Goal: Check status: Check status

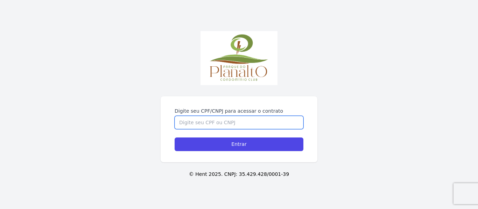
click at [243, 116] on input "Digite seu CPF/CNPJ para acessar o contrato" at bounding box center [239, 122] width 129 height 13
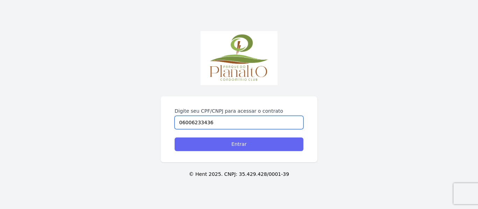
type input "06006233436"
click at [239, 138] on input "Entrar" at bounding box center [239, 145] width 129 height 14
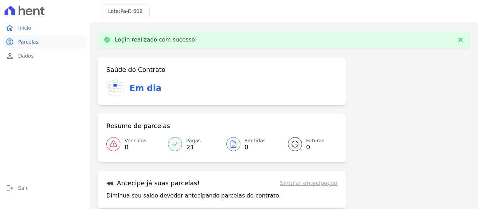
click at [36, 42] on link "paid Parcelas" at bounding box center [45, 42] width 84 height 14
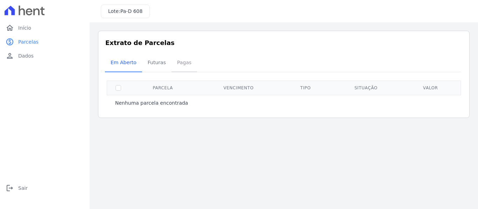
click at [173, 62] on span "Pagas" at bounding box center [184, 63] width 23 height 14
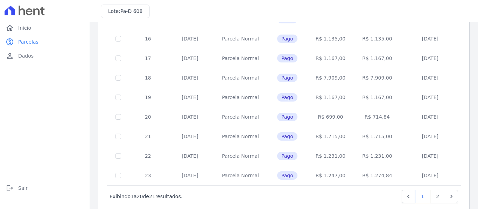
scroll to position [318, 0]
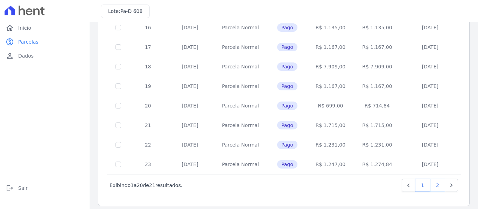
click at [434, 180] on link "2" at bounding box center [437, 185] width 15 height 13
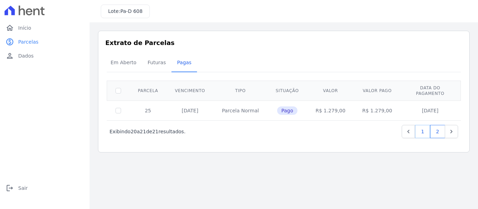
click at [429, 129] on link "1" at bounding box center [422, 131] width 15 height 13
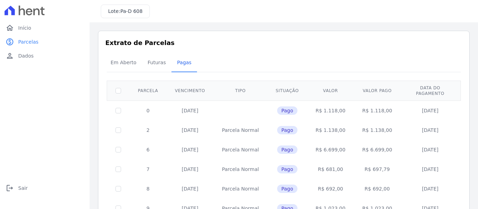
click at [127, 15] on div "Lote: Pa-D 608" at bounding box center [125, 12] width 49 height 14
click at [28, 58] on span "Dados" at bounding box center [25, 55] width 15 height 7
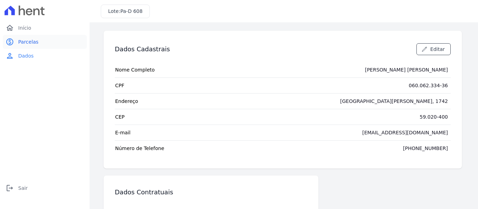
click at [34, 45] on span "Parcelas" at bounding box center [28, 41] width 20 height 7
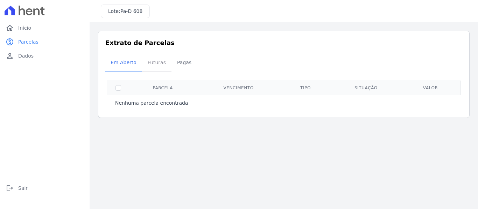
click at [153, 66] on span "Futuras" at bounding box center [156, 63] width 27 height 14
click at [134, 68] on span "Em Aberto" at bounding box center [123, 63] width 34 height 14
click at [185, 64] on span "Pagas" at bounding box center [184, 63] width 23 height 14
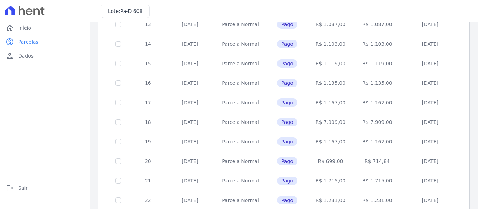
scroll to position [318, 0]
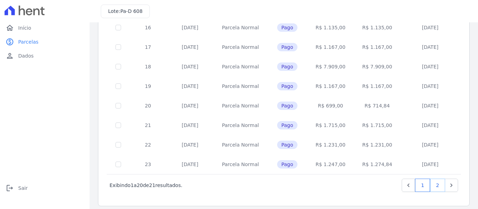
click at [432, 184] on link "2" at bounding box center [437, 185] width 15 height 13
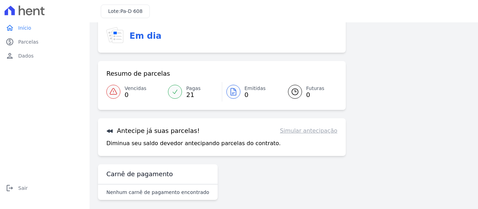
scroll to position [31, 0]
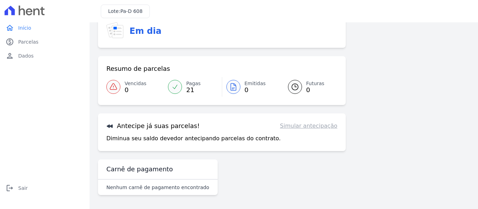
click at [155, 181] on div "Nenhum carnê de pagamento encontrado" at bounding box center [158, 187] width 120 height 15
click at [24, 30] on span "Início" at bounding box center [24, 27] width 13 height 7
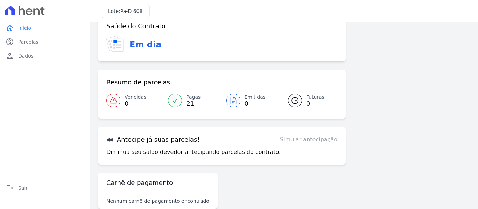
scroll to position [0, 0]
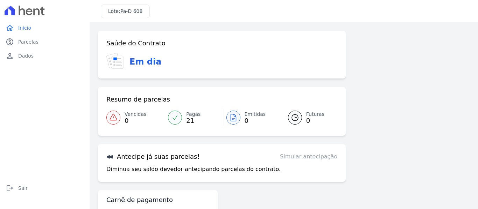
click at [186, 120] on span "21" at bounding box center [193, 121] width 14 height 6
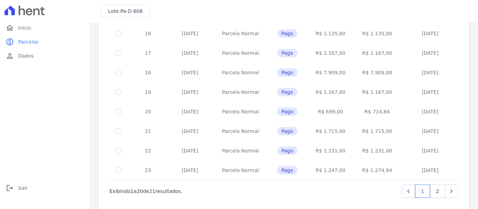
scroll to position [318, 0]
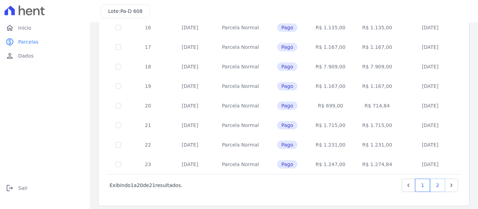
click at [434, 179] on link "2" at bounding box center [437, 185] width 15 height 13
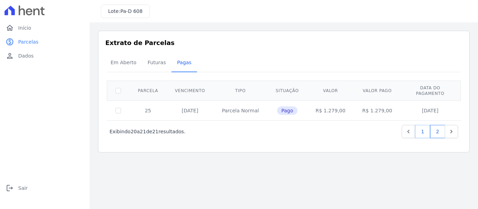
click at [427, 125] on link "1" at bounding box center [422, 131] width 15 height 13
